Goal: Information Seeking & Learning: Find specific fact

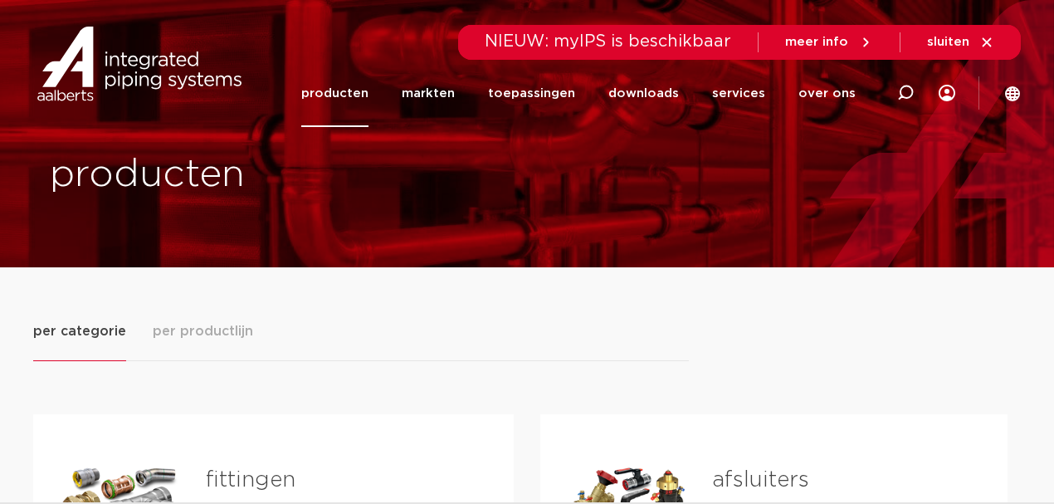
click at [133, 476] on div "Tabs. Open items met enter of spatie, sluit af met escape en navigeer met de pi…" at bounding box center [119, 499] width 119 height 116
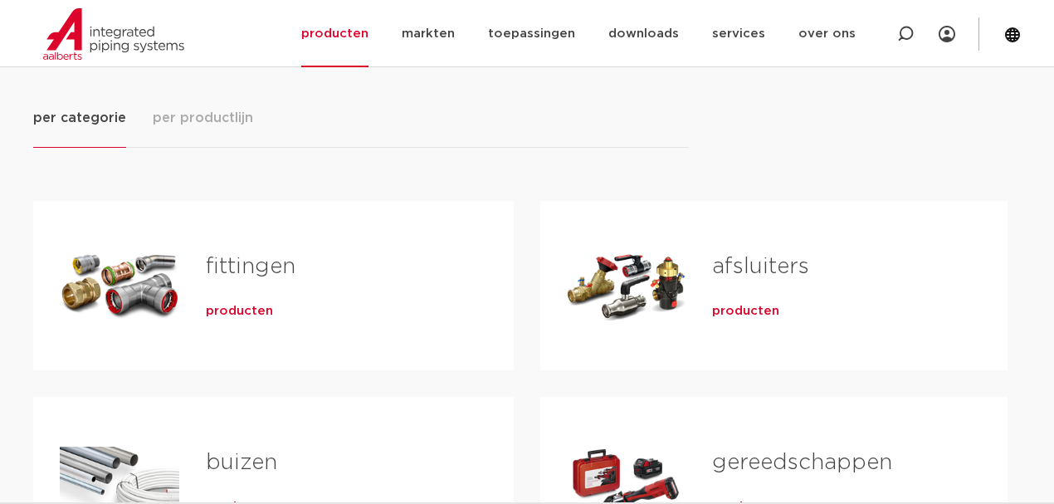
scroll to position [221, 0]
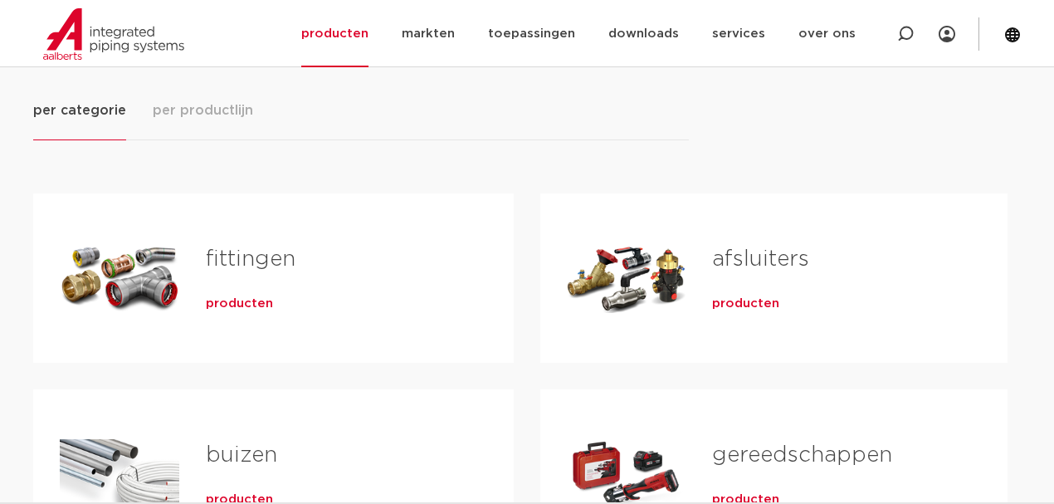
click at [231, 300] on span "producten" at bounding box center [239, 303] width 67 height 17
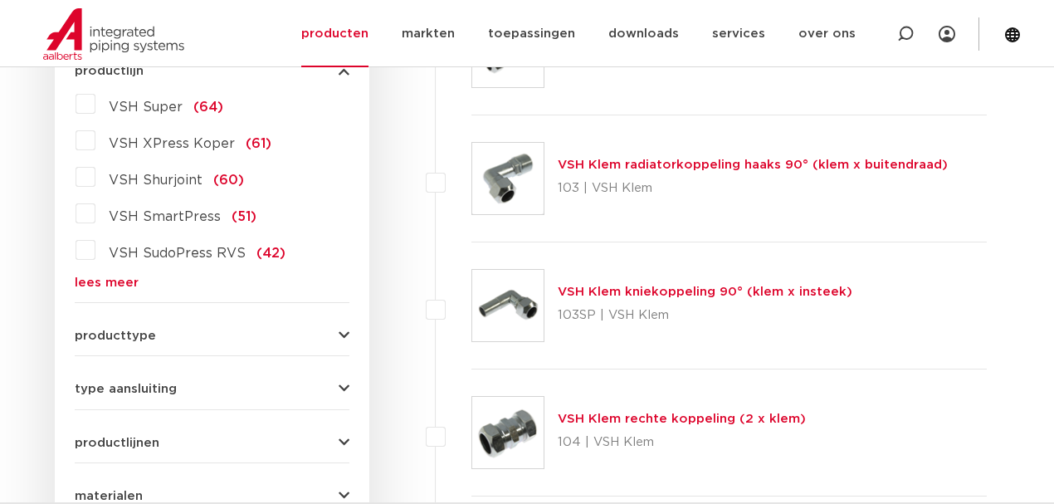
click at [95, 139] on label "VSH XPress Koper (61)" at bounding box center [183, 140] width 176 height 27
click at [0, 0] on input "VSH XPress Koper (61)" at bounding box center [0, 0] width 0 height 0
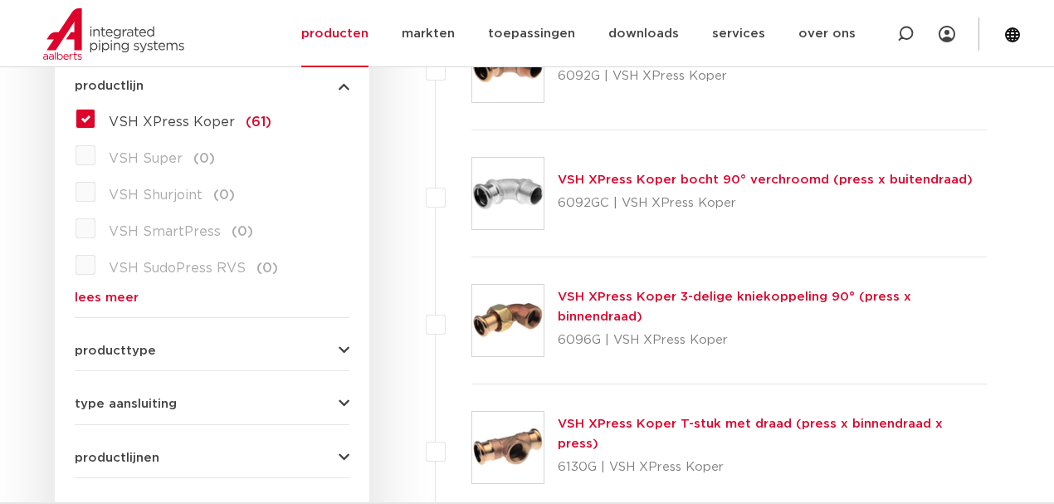
scroll to position [498, 0]
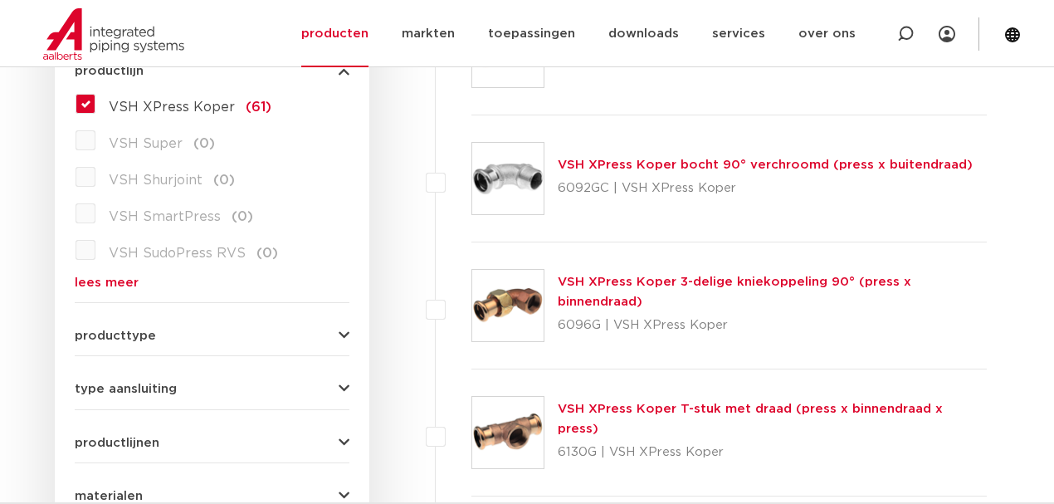
click at [117, 334] on span "producttype" at bounding box center [115, 335] width 81 height 12
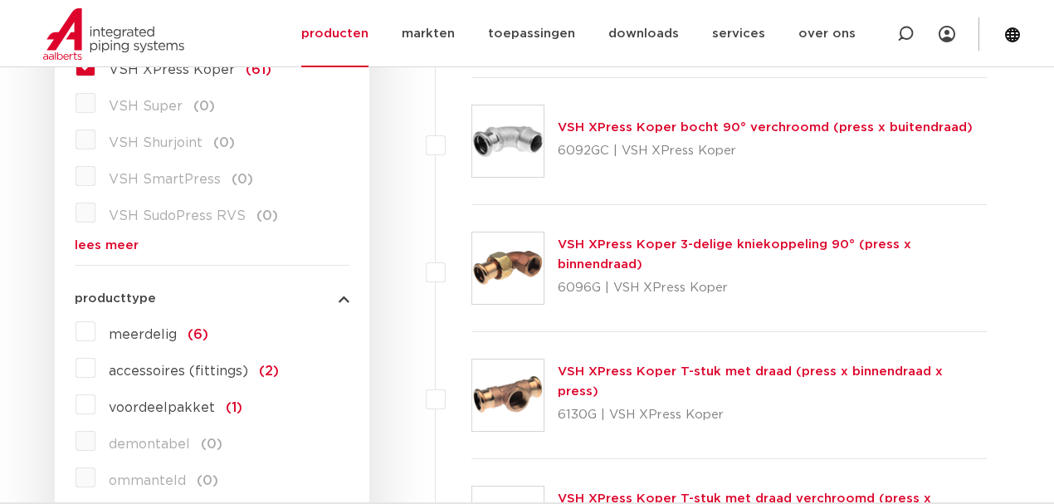
scroll to position [608, 0]
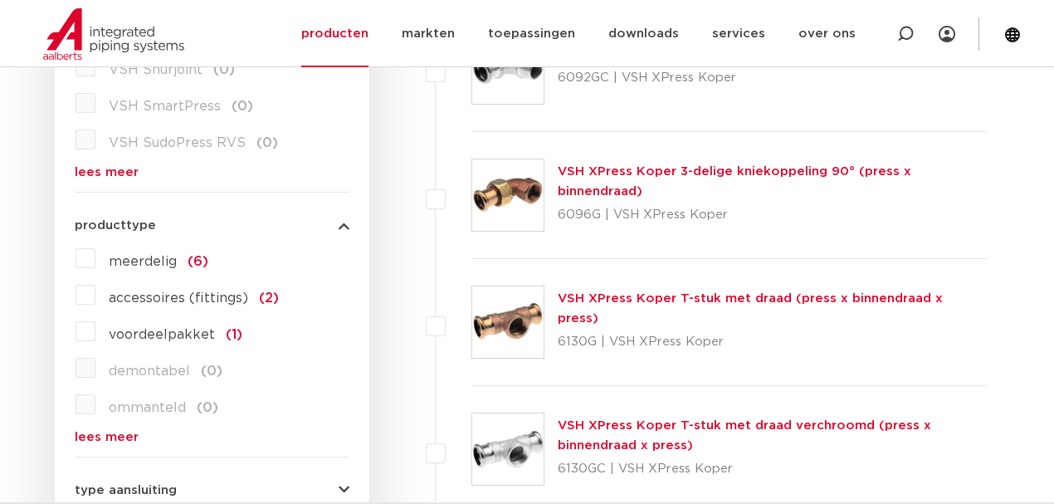
click at [96, 226] on span "producttype" at bounding box center [115, 225] width 81 height 12
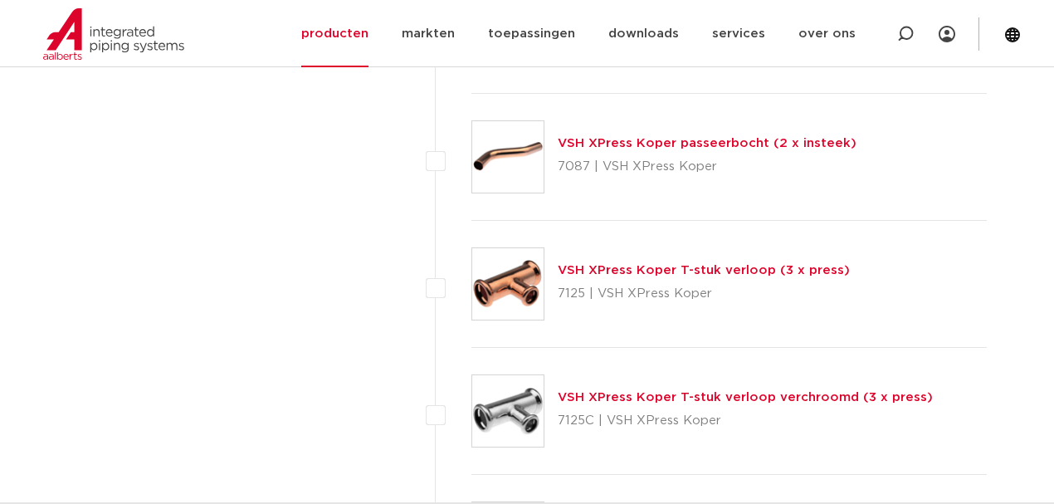
scroll to position [4867, 0]
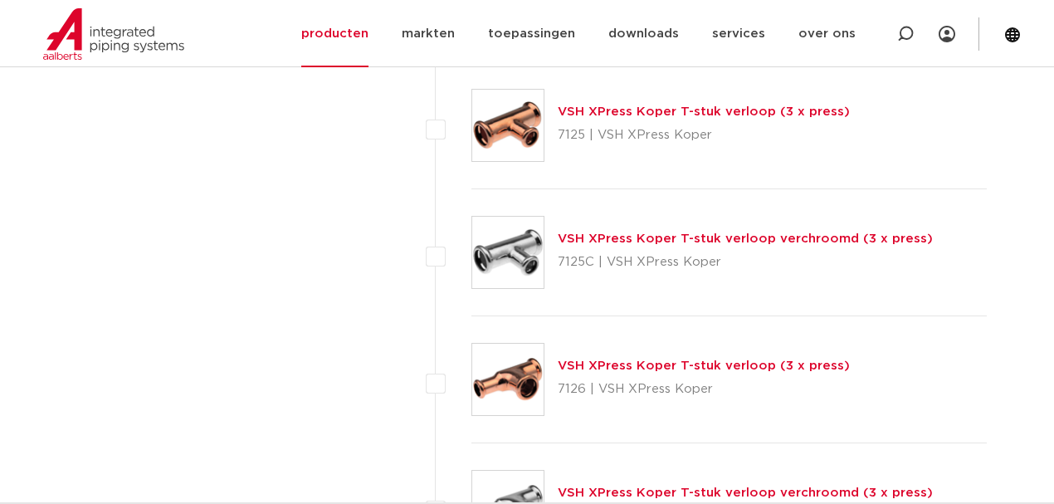
click at [727, 359] on link "VSH XPress Koper T-stuk verloop (3 x press)" at bounding box center [704, 365] width 292 height 12
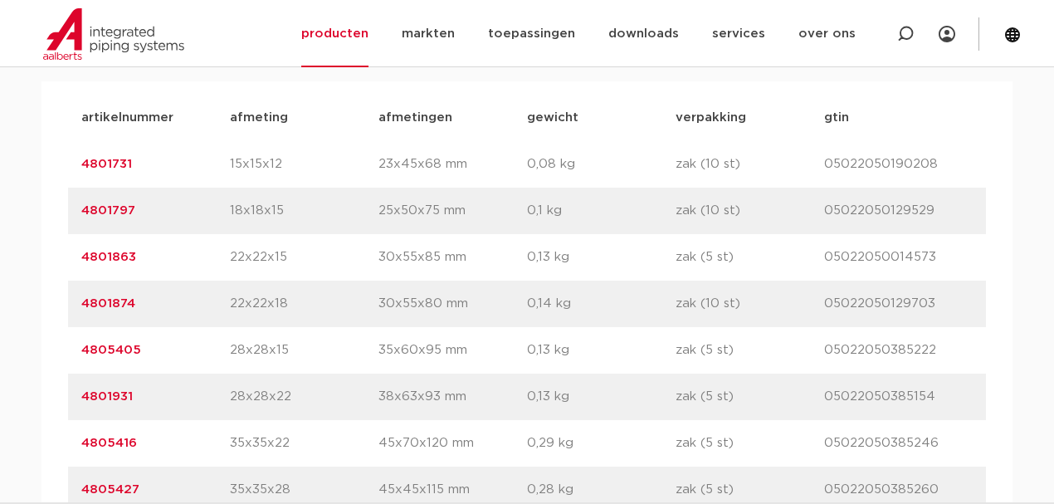
scroll to position [1162, 0]
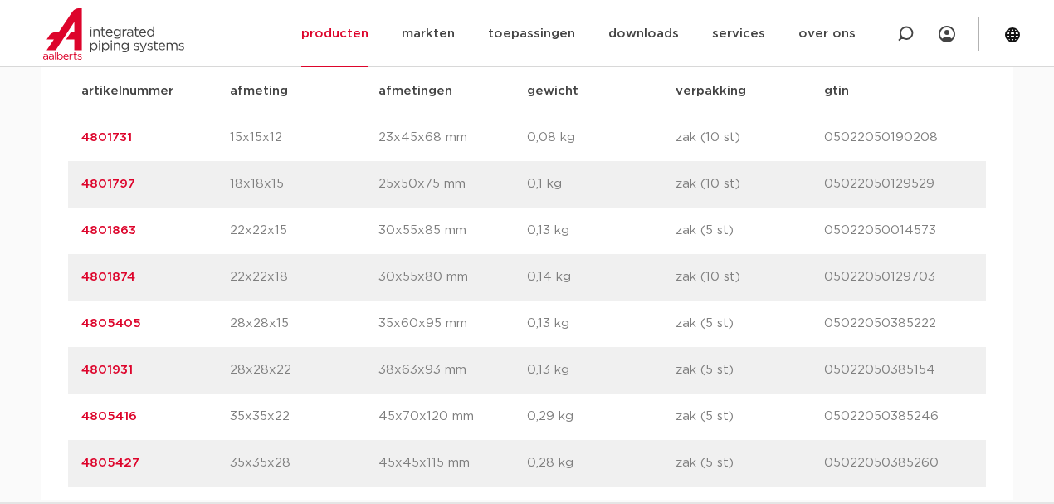
drag, startPoint x: 235, startPoint y: 226, endPoint x: 290, endPoint y: 226, distance: 54.8
click at [290, 226] on p "22x22x15" at bounding box center [304, 231] width 149 height 20
drag, startPoint x: 228, startPoint y: 228, endPoint x: 285, endPoint y: 231, distance: 56.5
click at [285, 231] on div "artikelnummer 4801863 afmeting 22x22x15 afmetingen 30x55x85 mm gewicht 0,13 kg …" at bounding box center [527, 230] width 918 height 46
click at [90, 228] on link "4801863" at bounding box center [108, 230] width 55 height 12
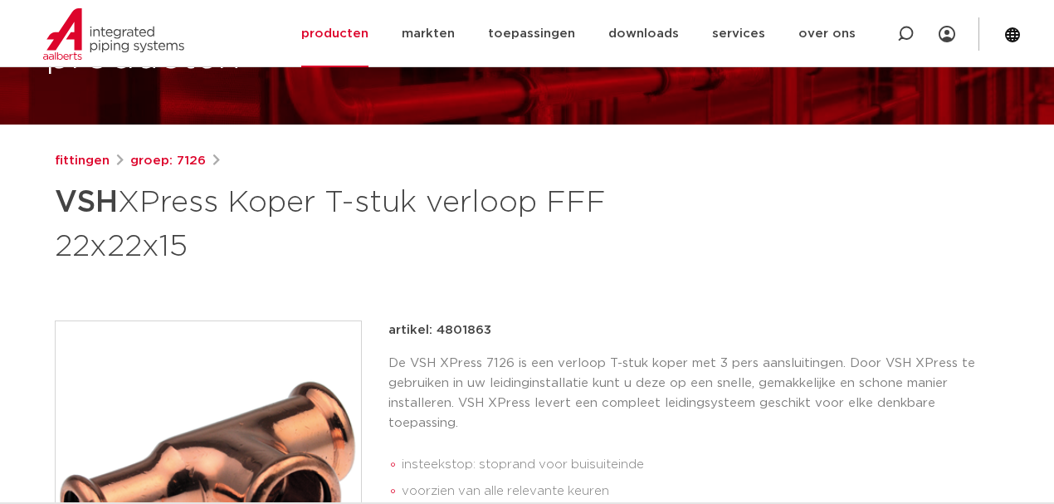
scroll to position [166, 0]
